Goal: Check status: Check status

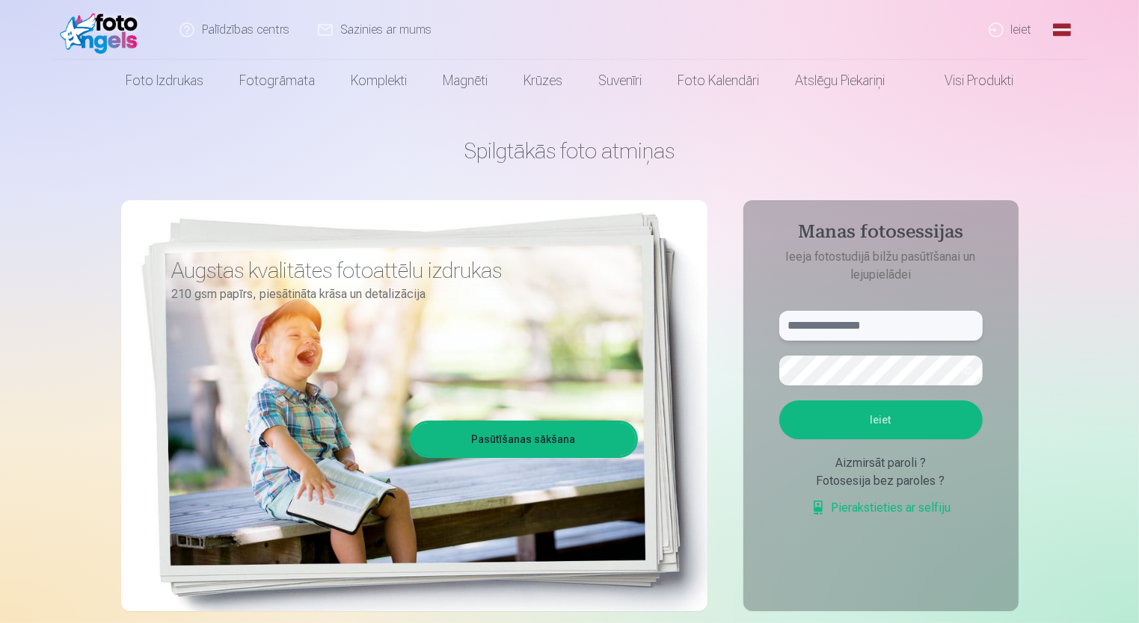
type input "**********"
click at [939, 411] on button "Ieiet" at bounding box center [880, 420] width 203 height 39
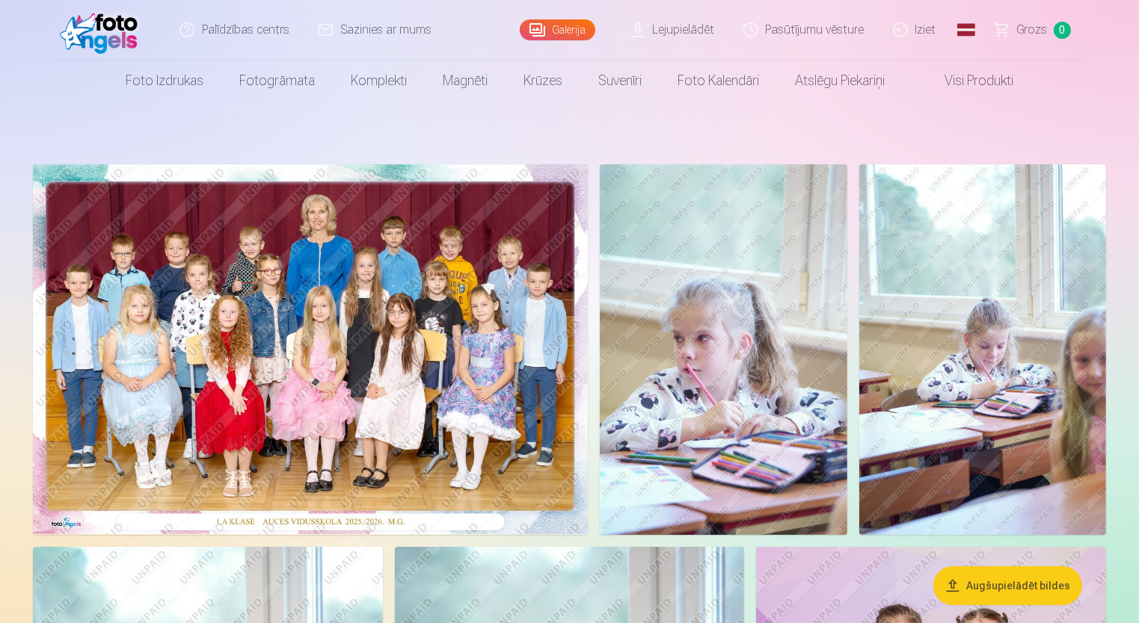
click at [698, 33] on link "Lejupielādēt" at bounding box center [673, 30] width 113 height 60
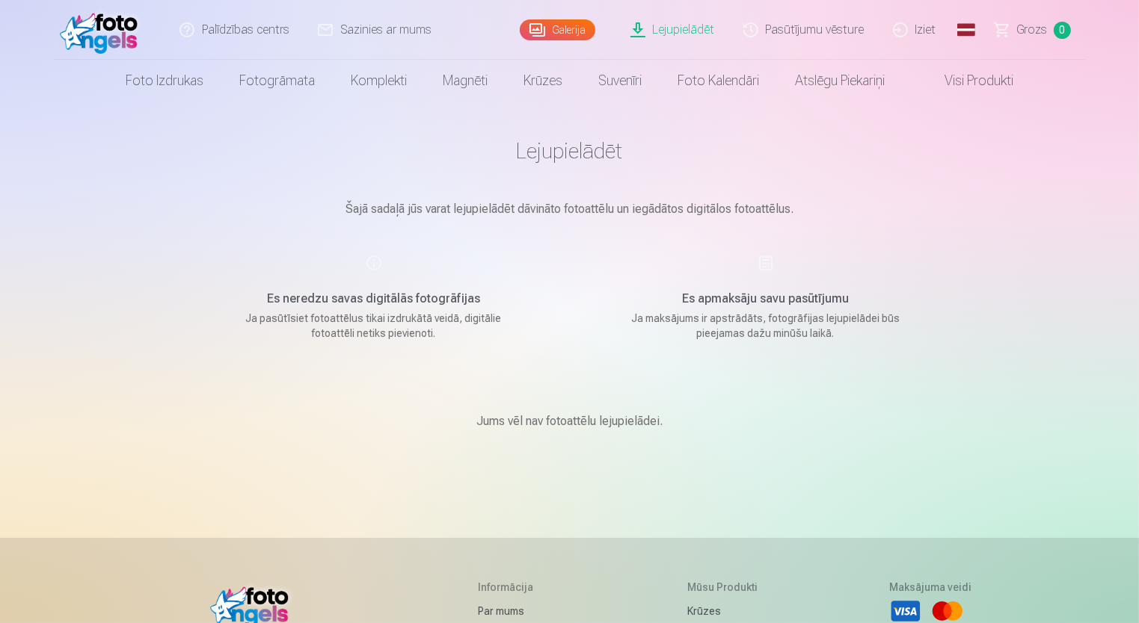
click at [838, 40] on link "Pasūtījumu vēsture" at bounding box center [805, 30] width 150 height 60
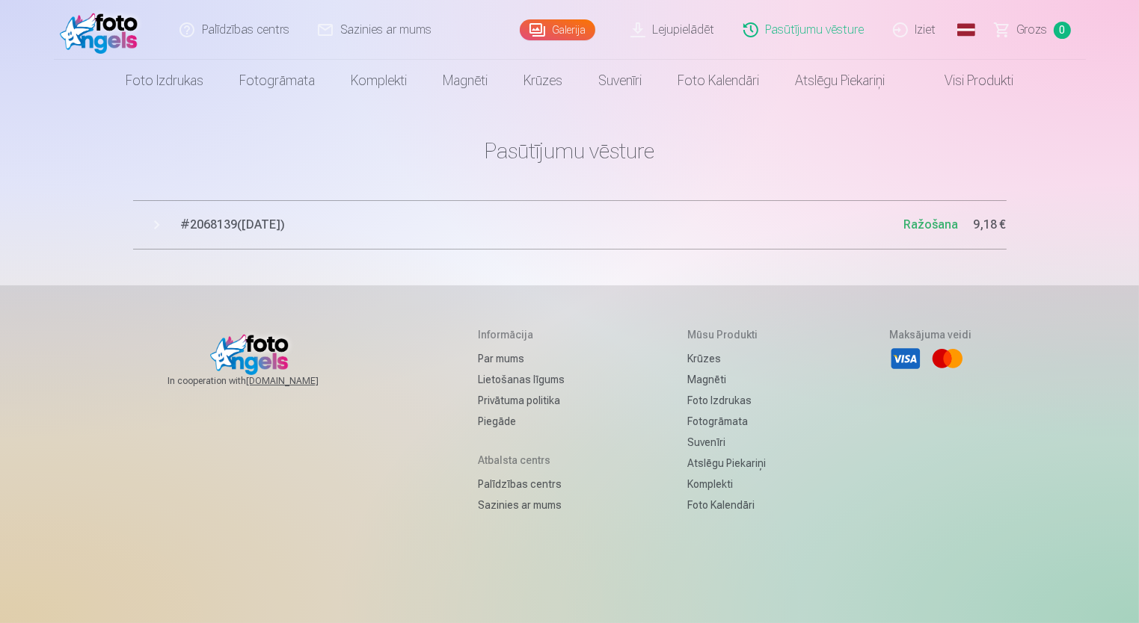
click at [245, 218] on span "# 2068139 ( 8.10.2025 )" at bounding box center [542, 225] width 723 height 18
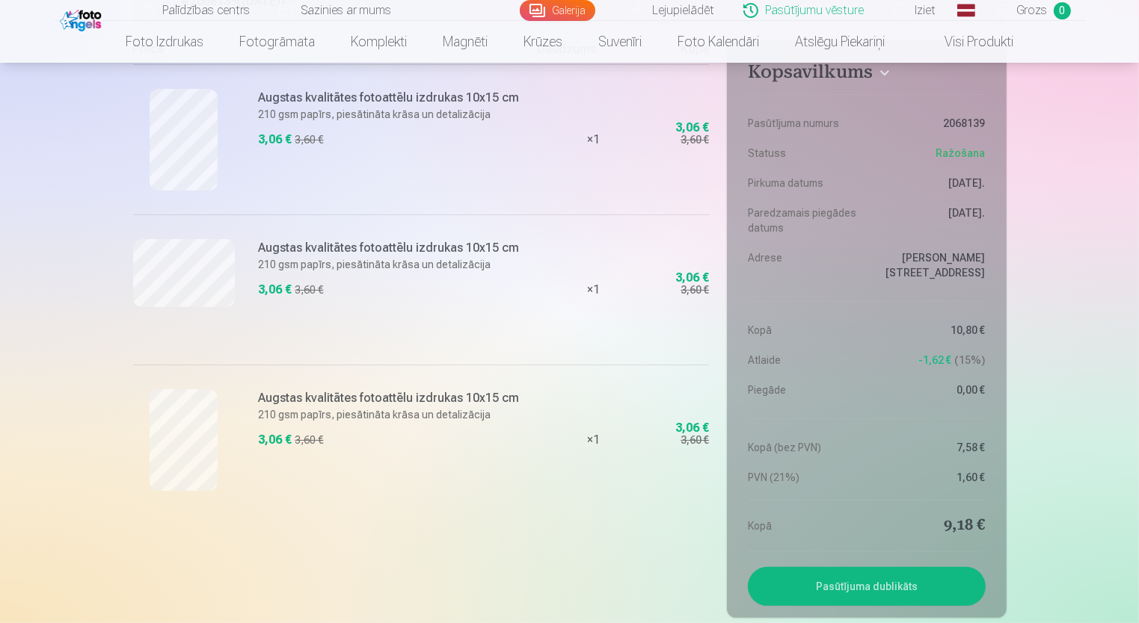
scroll to position [230, 0]
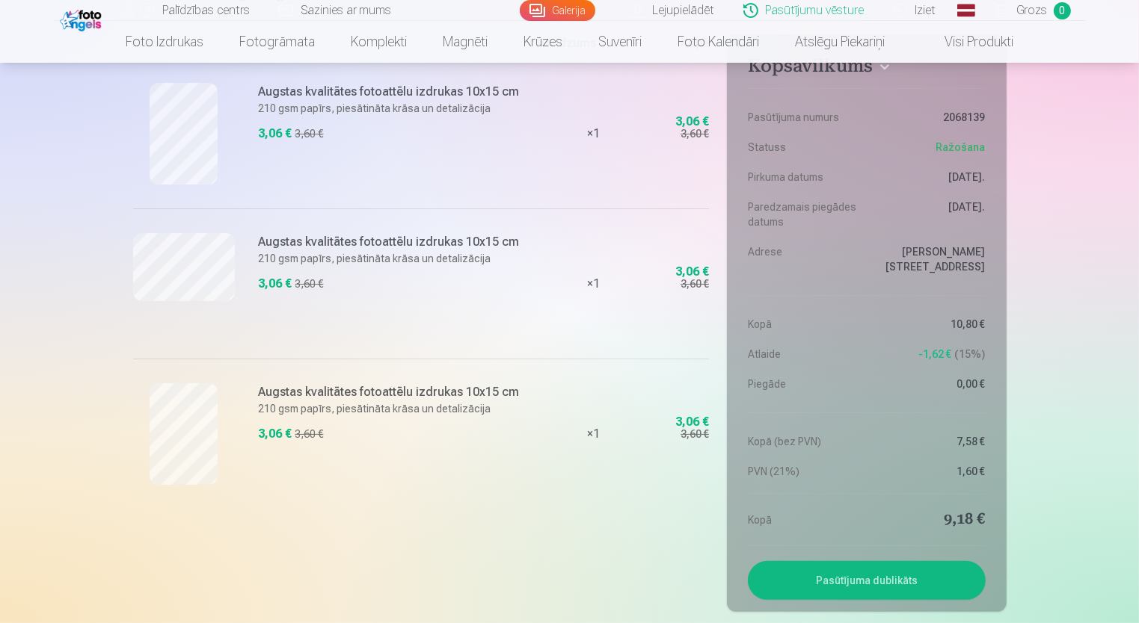
click at [901, 591] on button "Pasūtījuma dublikāts" at bounding box center [866, 580] width 237 height 39
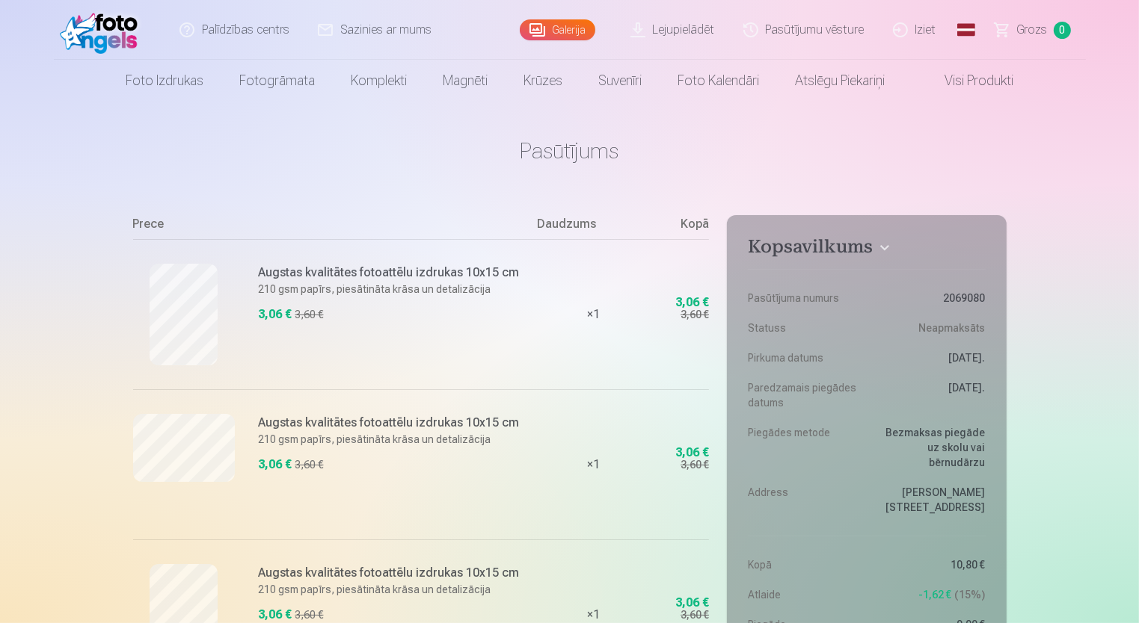
click at [798, 34] on link "Pasūtījumu vēsture" at bounding box center [805, 30] width 150 height 60
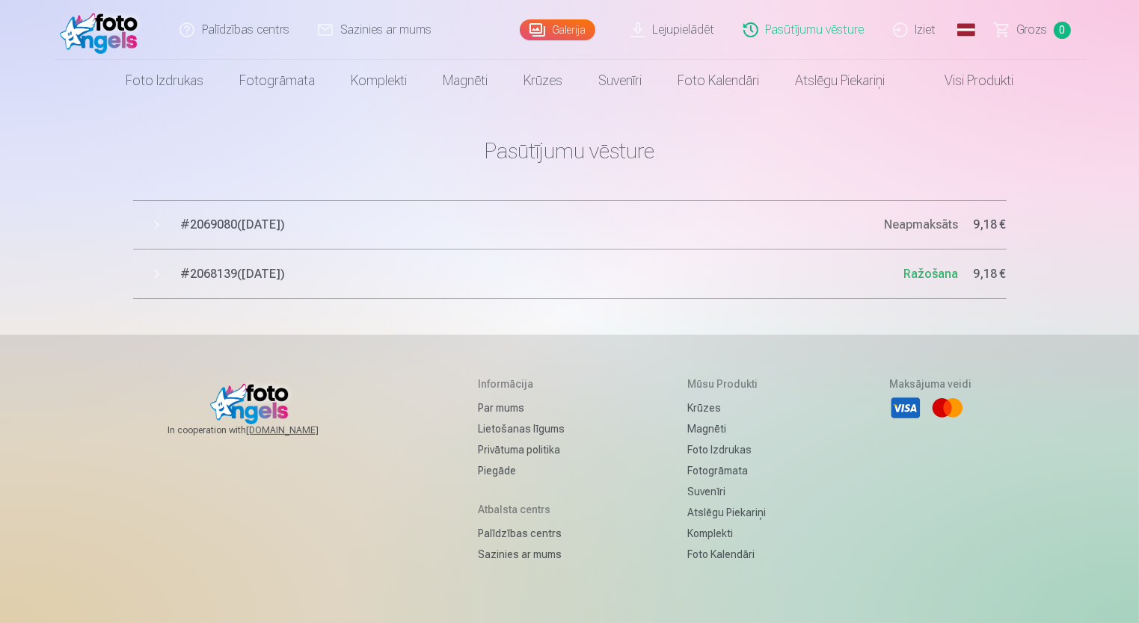
click at [254, 218] on span "# 2069080 ( [DATE] )" at bounding box center [532, 225] width 703 height 18
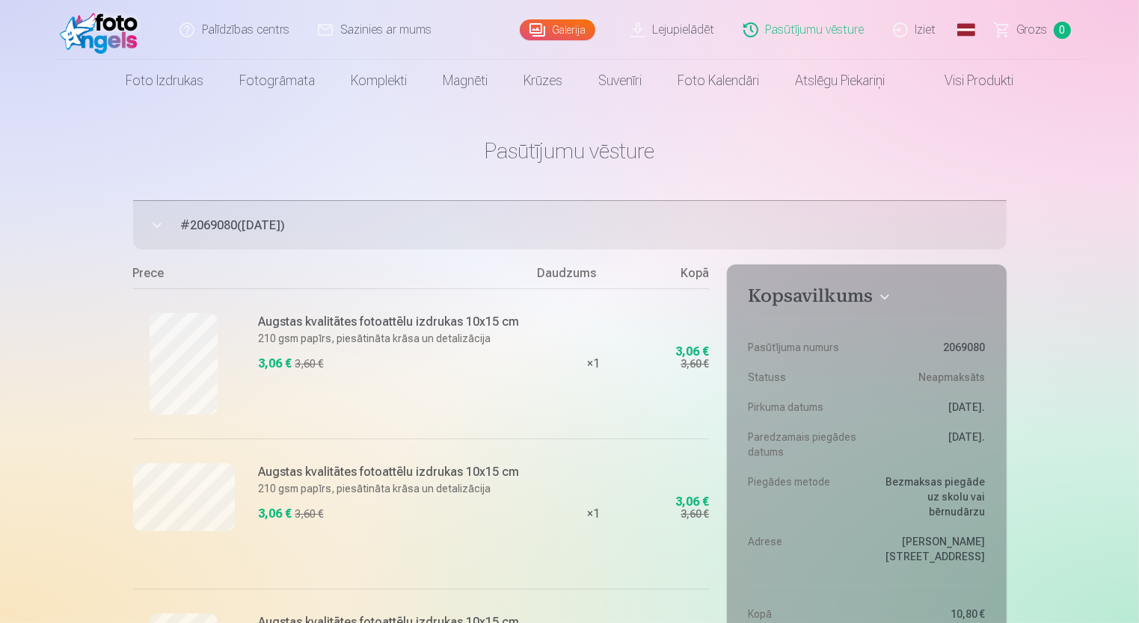
click at [1041, 44] on link "Grozs 0" at bounding box center [1033, 30] width 105 height 60
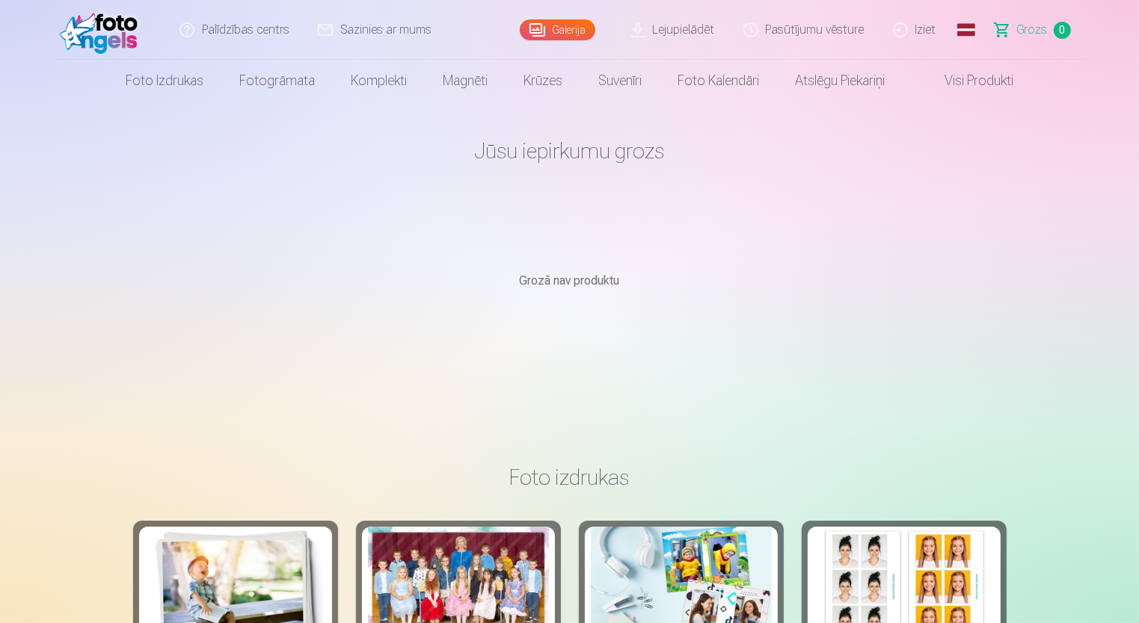
click at [833, 25] on link "Pasūtījumu vēsture" at bounding box center [805, 30] width 150 height 60
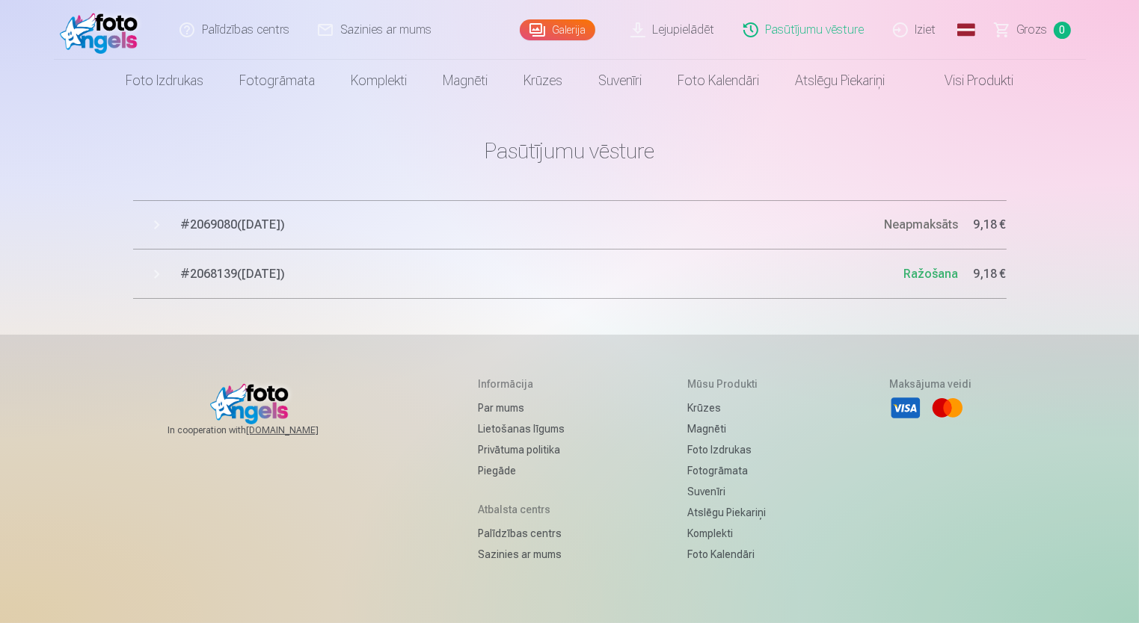
drag, startPoint x: 909, startPoint y: 225, endPoint x: 278, endPoint y: 226, distance: 631.0
click at [278, 226] on span "# 2069080 ( [DATE] )" at bounding box center [532, 225] width 703 height 18
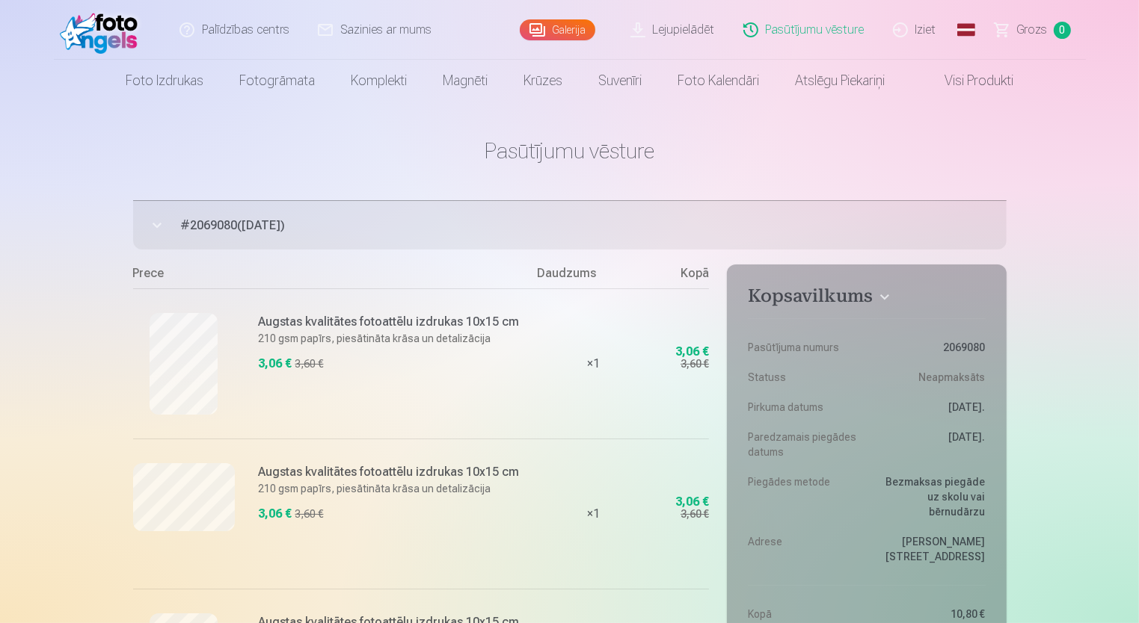
click at [668, 32] on link "Lejupielādēt" at bounding box center [673, 30] width 113 height 60
